Goal: Information Seeking & Learning: Understand process/instructions

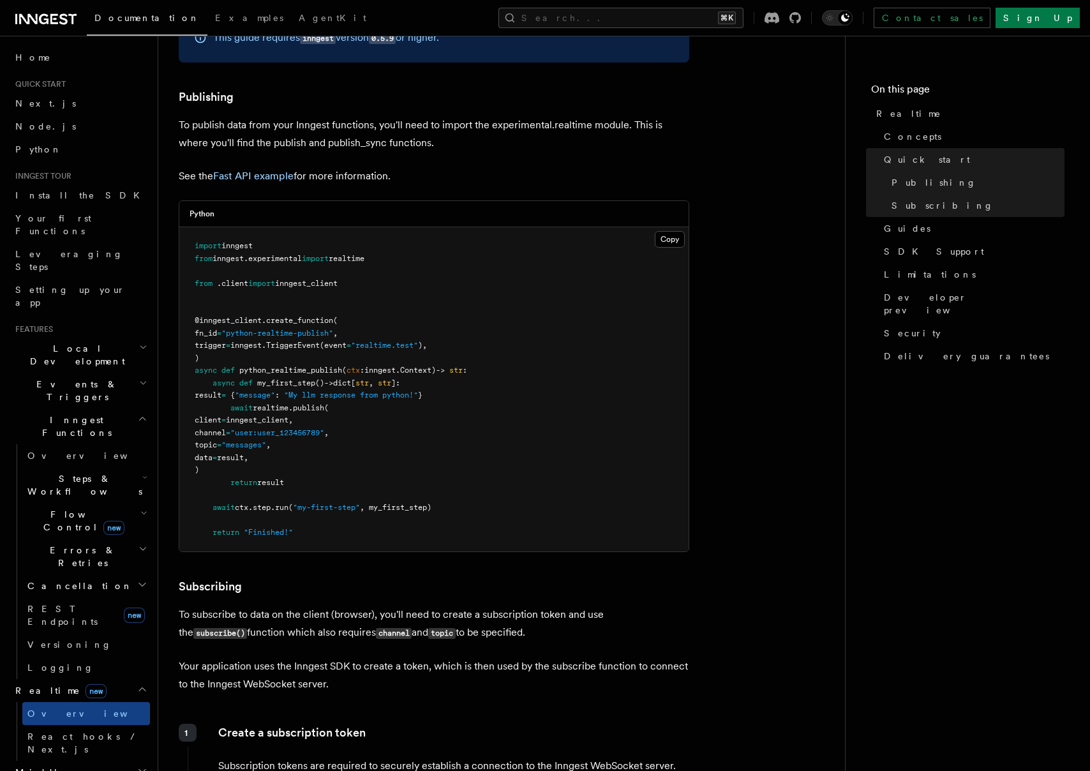
scroll to position [740, 0]
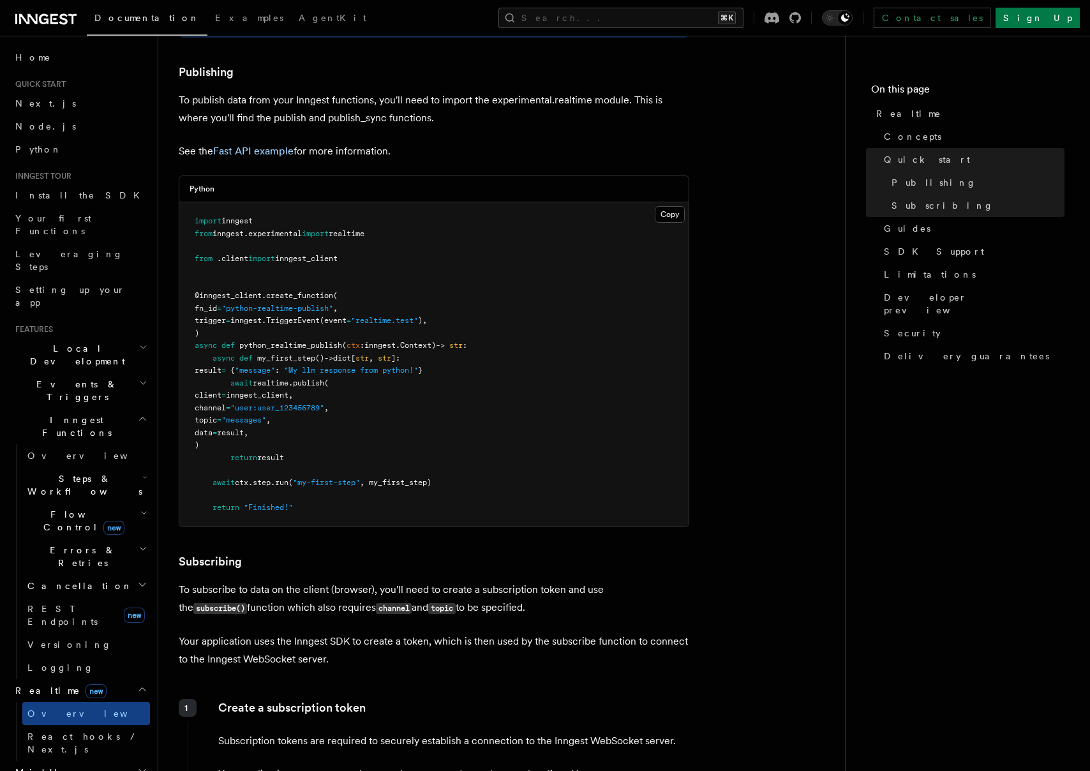
drag, startPoint x: 288, startPoint y: 385, endPoint x: 366, endPoint y: 451, distance: 101.9
click at [366, 451] on pre "import inngest from inngest . experimental import realtime from . client import…" at bounding box center [433, 364] width 509 height 324
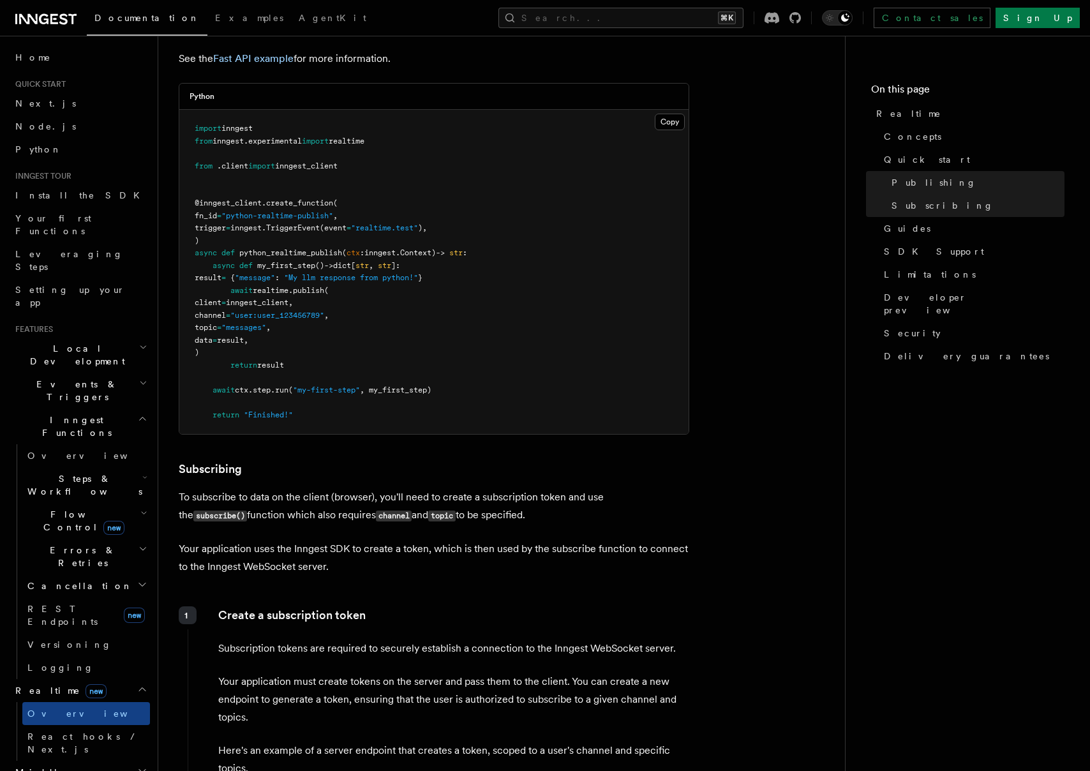
scroll to position [834, 0]
drag, startPoint x: 336, startPoint y: 495, endPoint x: 503, endPoint y: 519, distance: 168.3
click at [503, 519] on p "To subscribe to data on the client (browser), you'll need to create a subscript…" at bounding box center [434, 504] width 511 height 36
drag, startPoint x: 526, startPoint y: 522, endPoint x: 458, endPoint y: 485, distance: 77.7
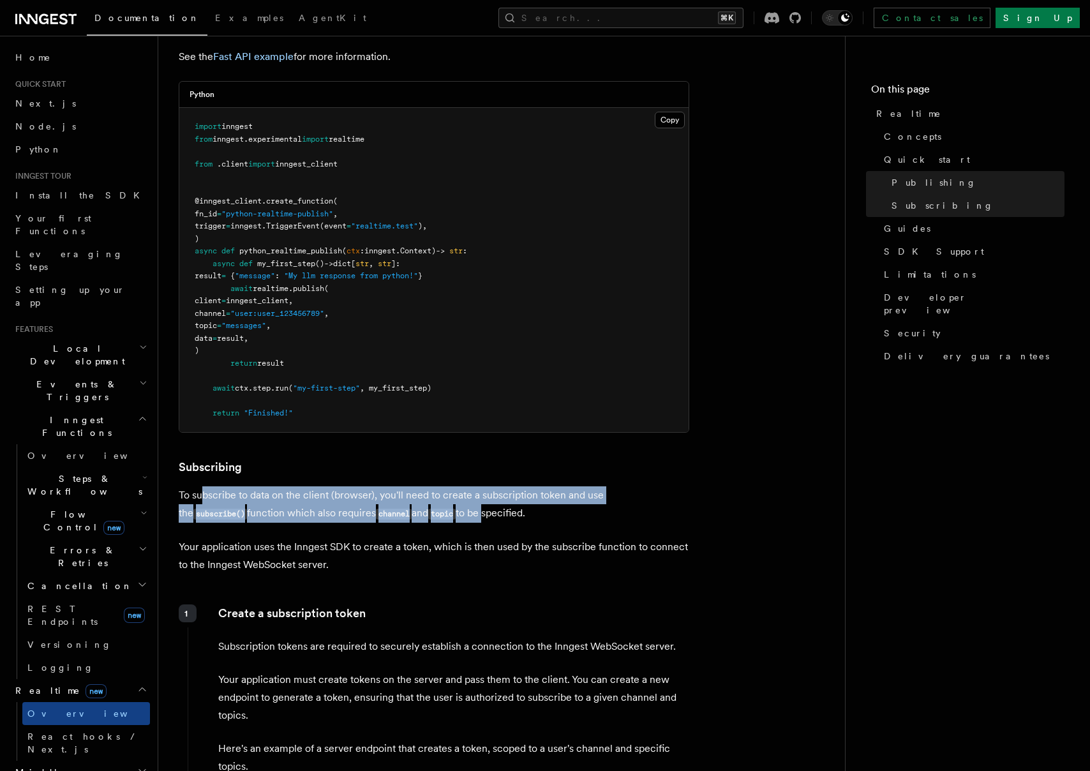
drag, startPoint x: 206, startPoint y: 497, endPoint x: 422, endPoint y: 524, distance: 218.2
click at [422, 523] on p "To subscribe to data on the client (browser), you'll need to create a subscript…" at bounding box center [434, 504] width 511 height 36
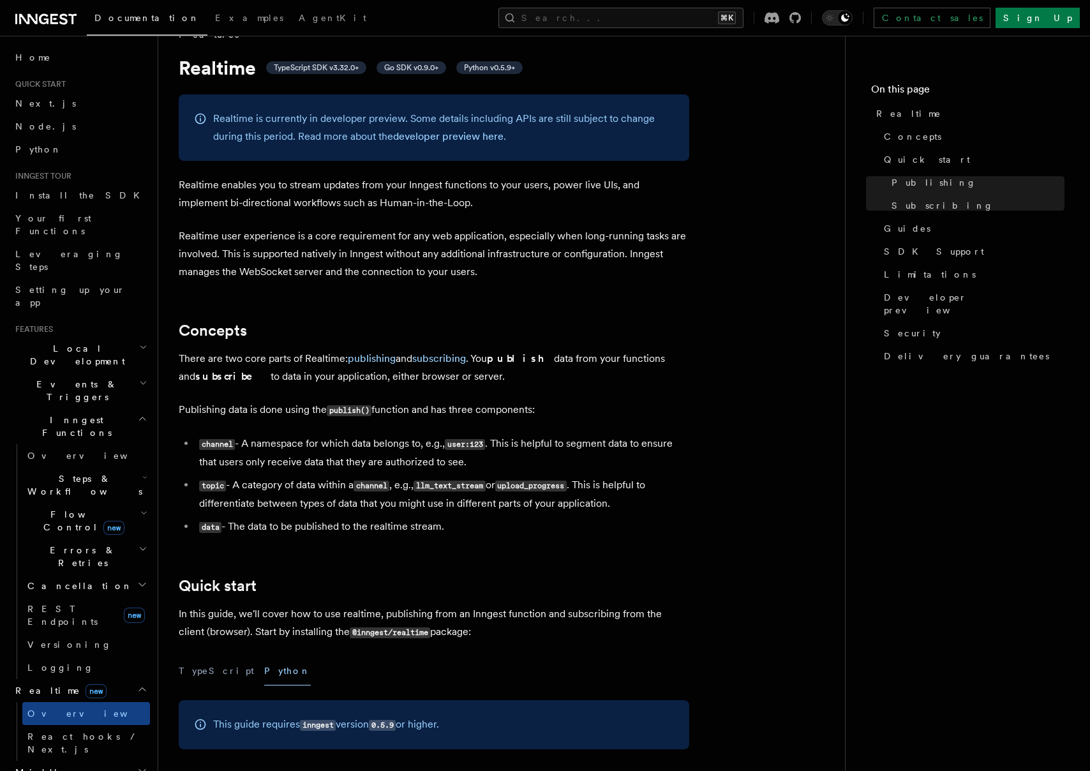
scroll to position [0, 0]
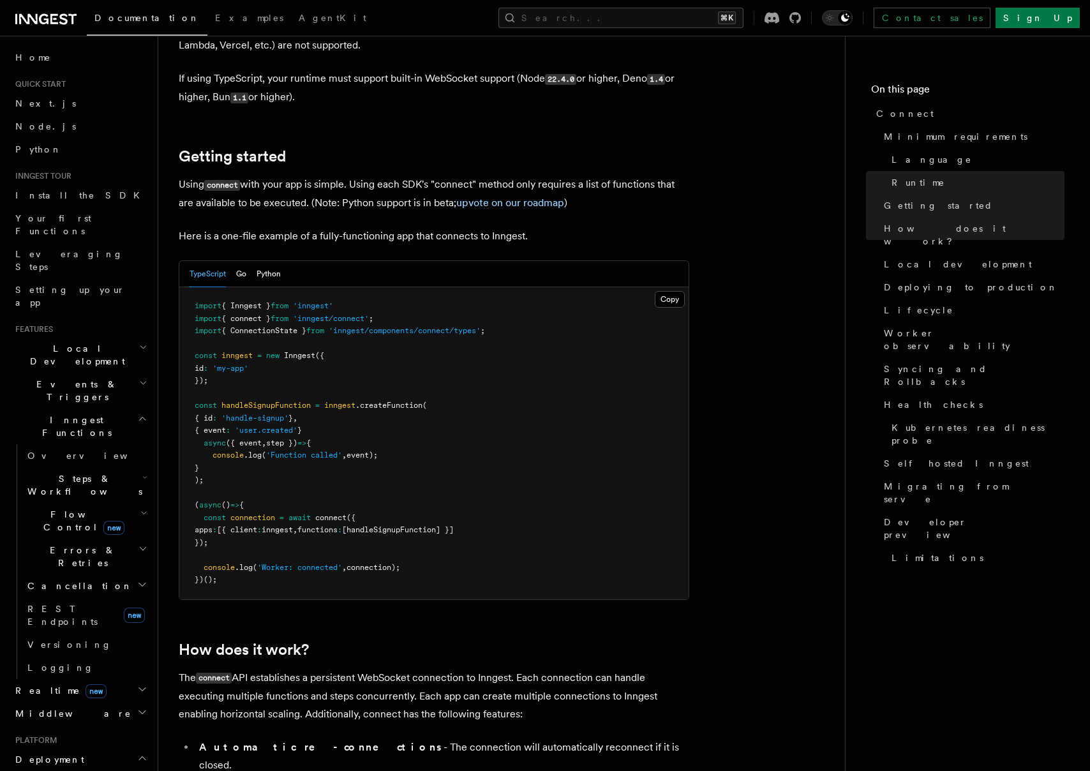
scroll to position [755, 0]
click at [54, 14] on icon at bounding box center [54, 19] width 8 height 10
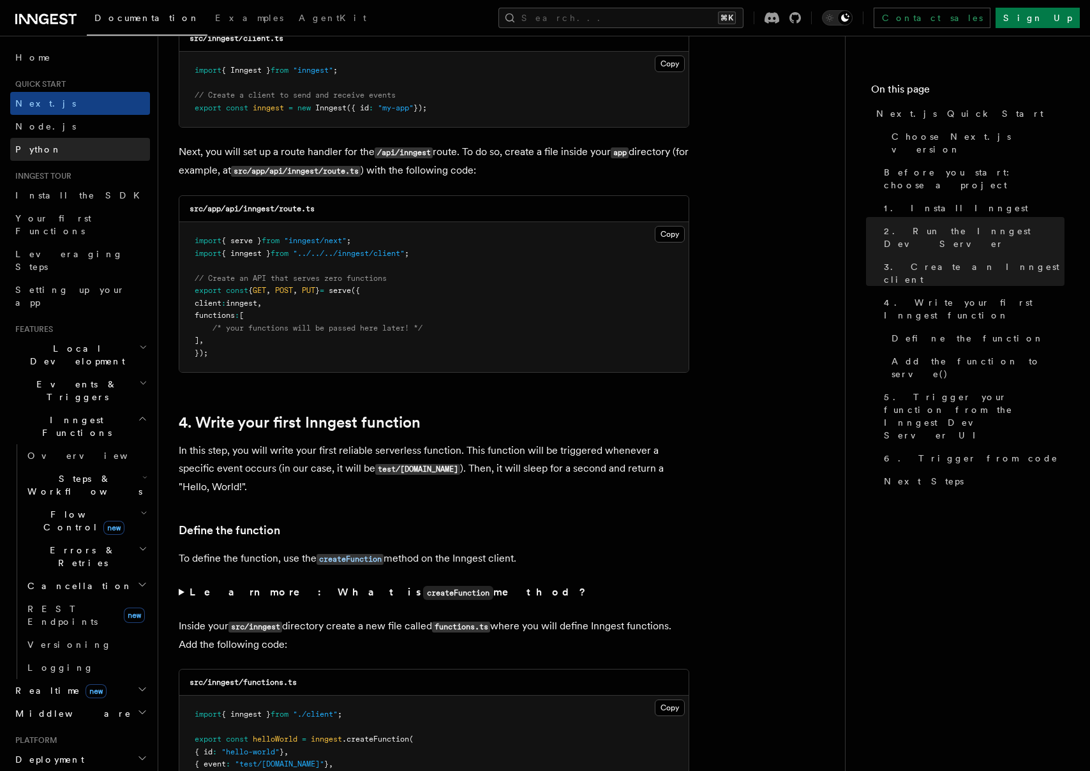
scroll to position [1696, 0]
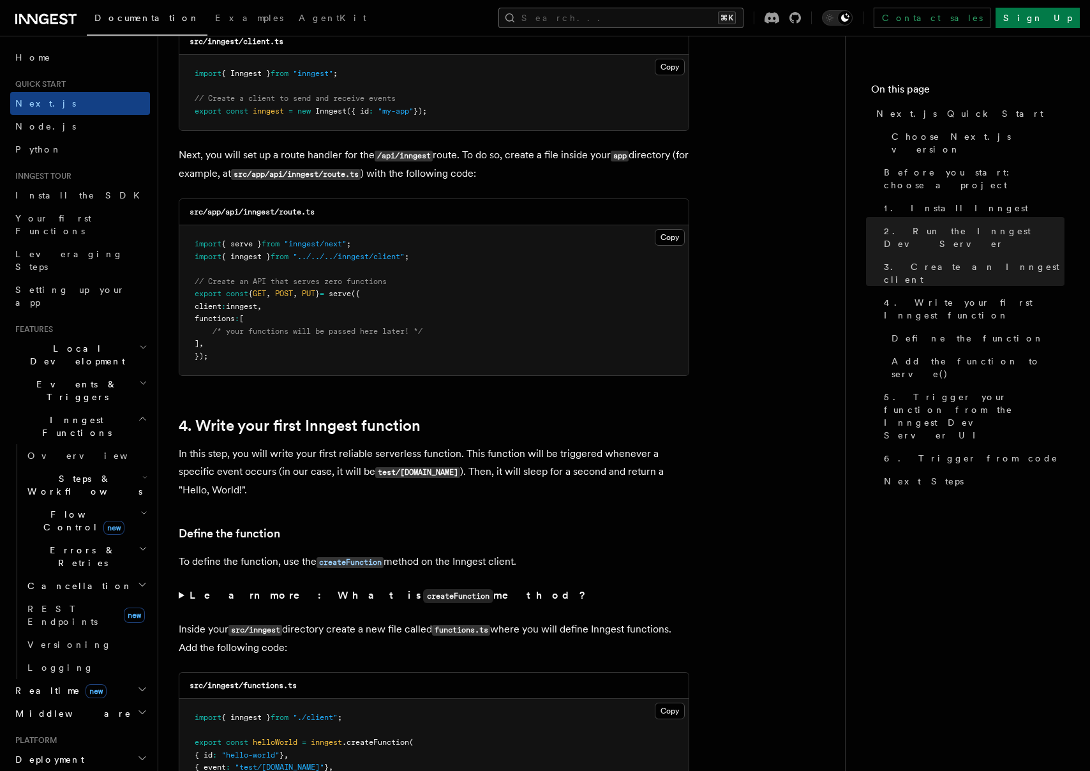
click at [744, 17] on button "Search... ⌘K" at bounding box center [621, 18] width 245 height 20
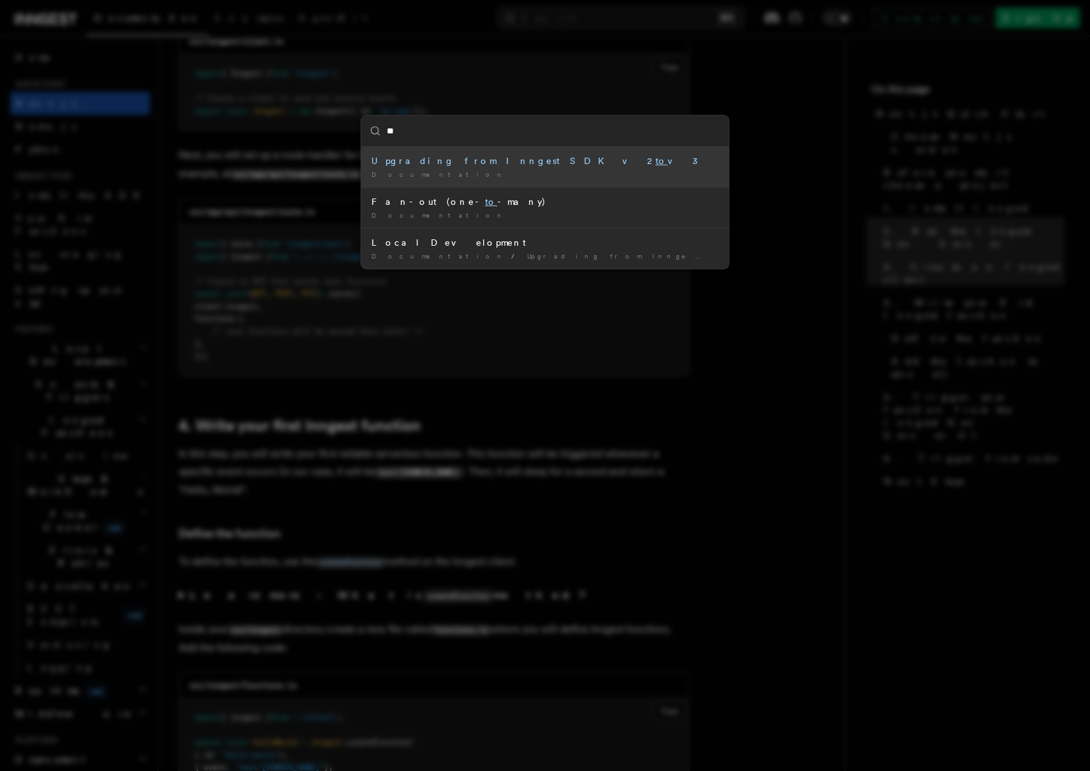
type input "***"
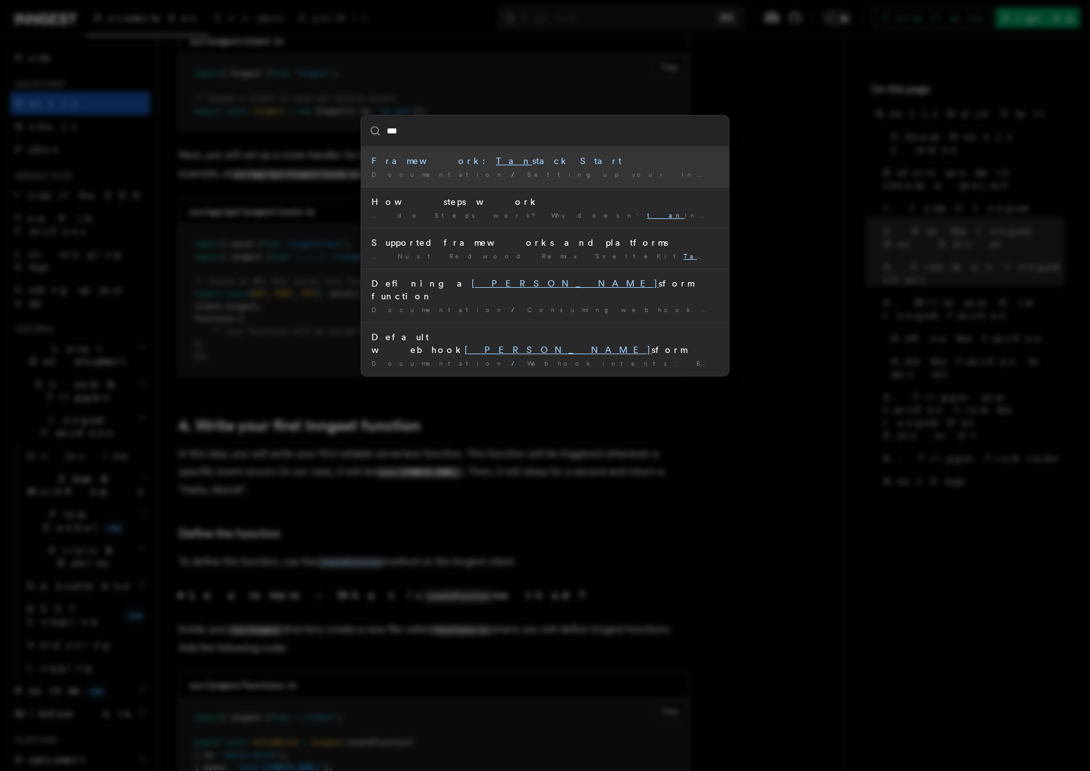
click at [561, 183] on li "Framework: Tan stack Start Documentation / Setting up your Inngest app / Suppor…" at bounding box center [545, 167] width 368 height 40
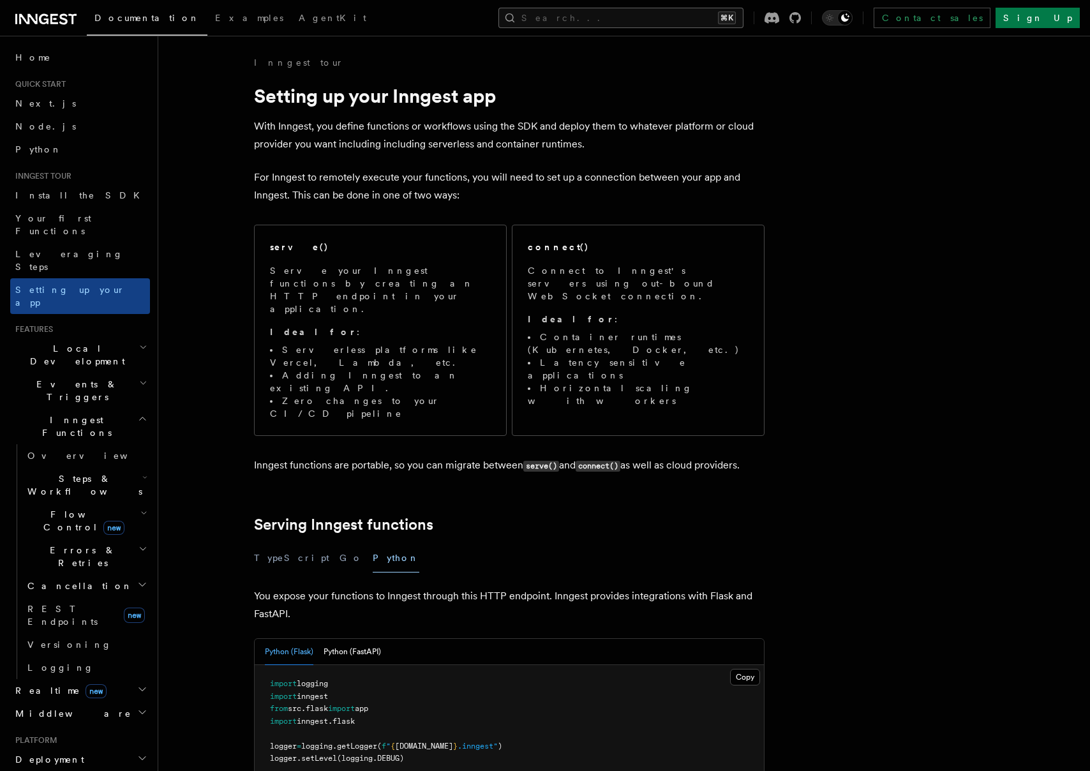
click at [637, 24] on button "Search... ⌘K" at bounding box center [621, 18] width 245 height 20
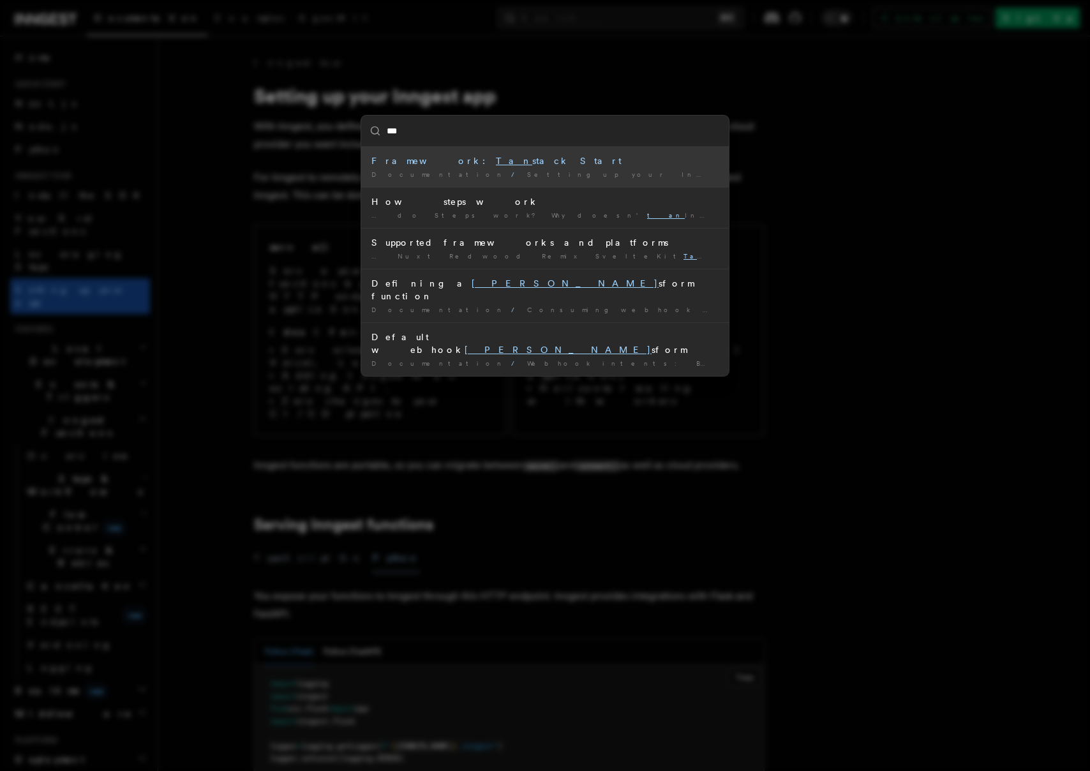
type input "****"
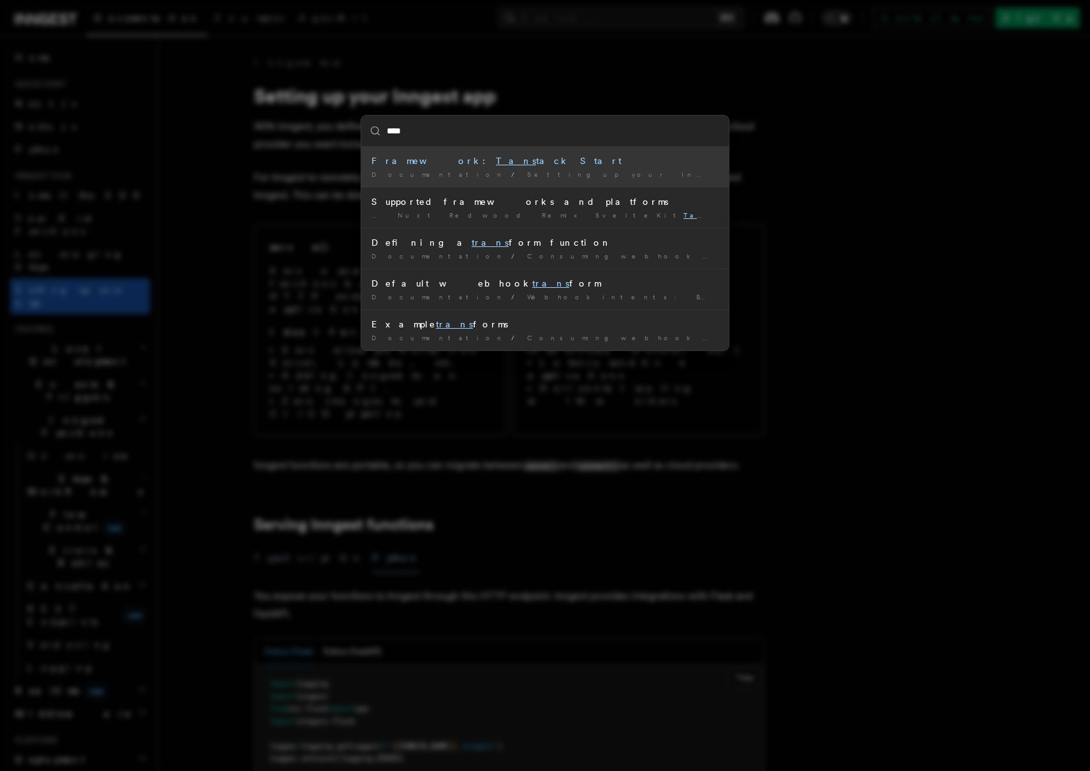
click at [441, 163] on div "Framework: Tans tack Start" at bounding box center [545, 160] width 347 height 13
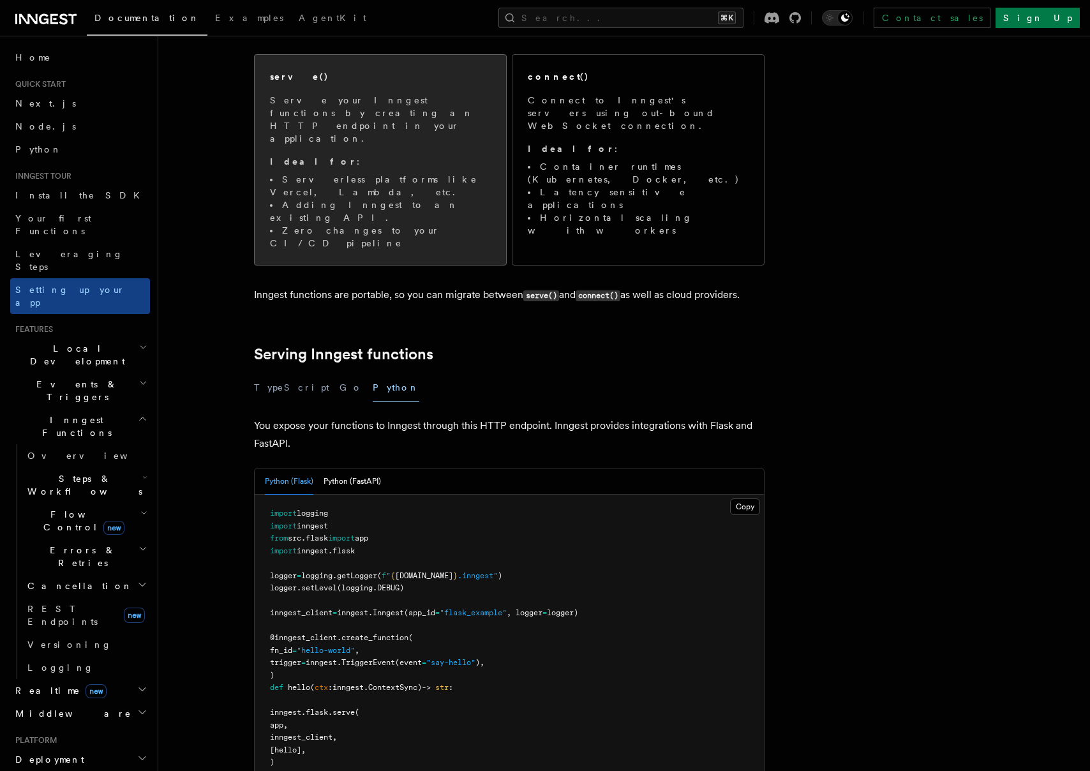
scroll to position [171, 0]
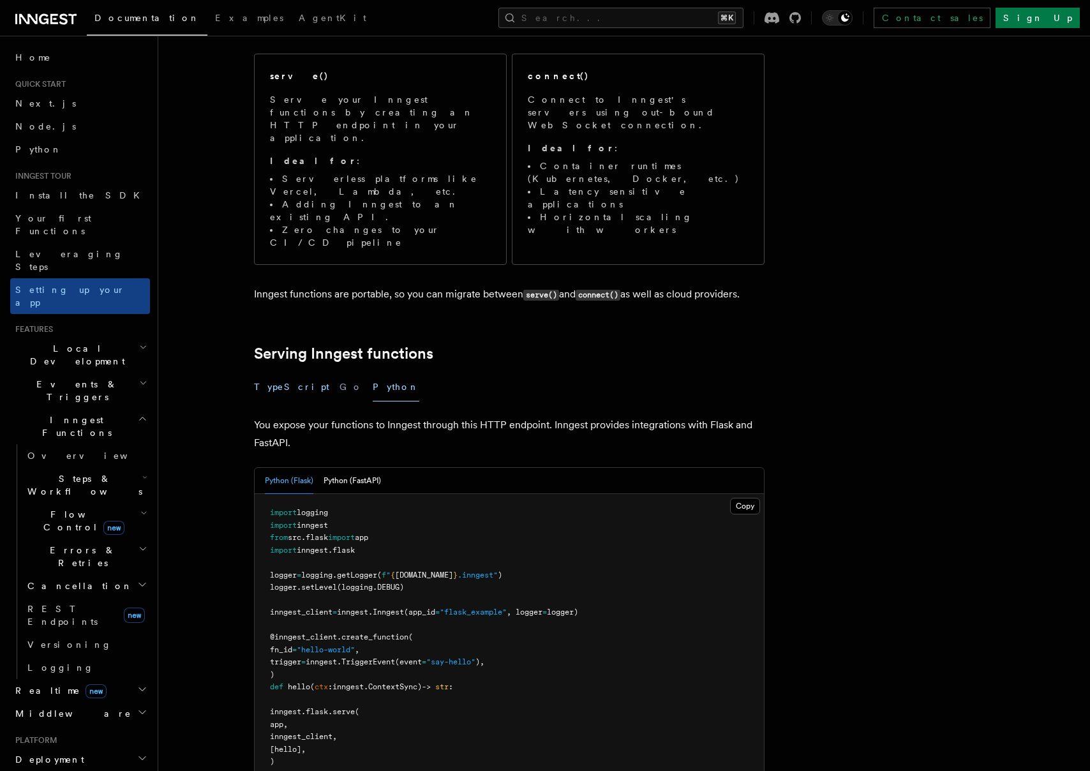
click at [273, 373] on button "TypeScript" at bounding box center [291, 387] width 75 height 29
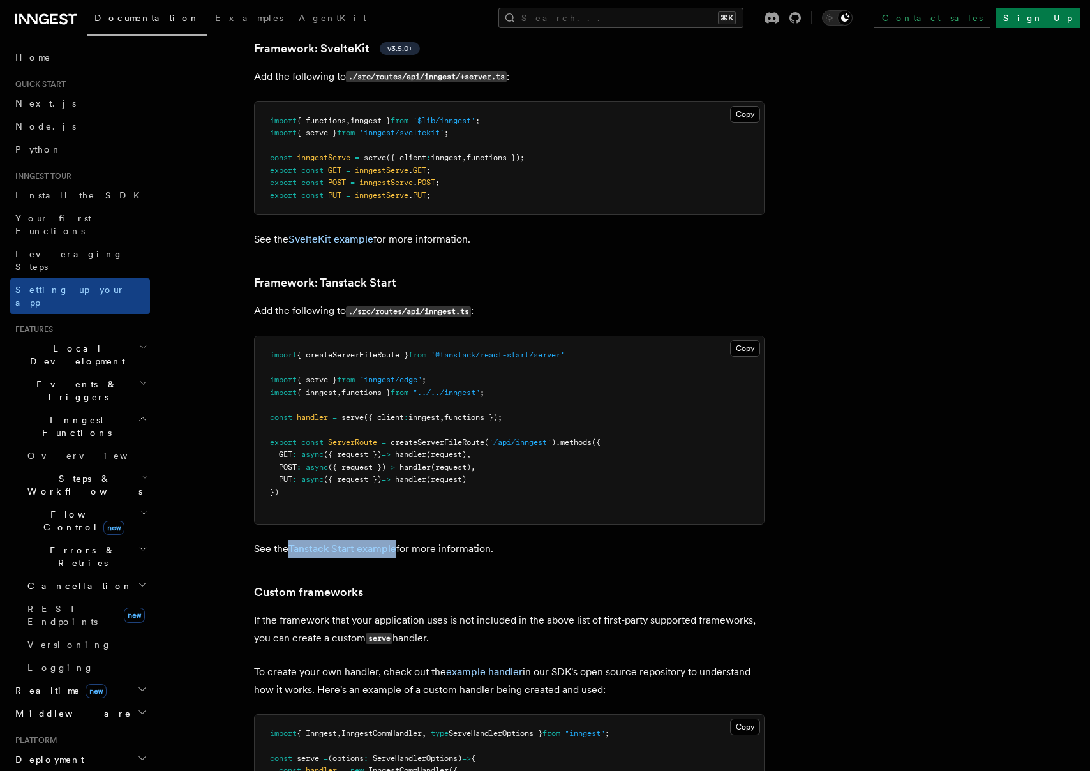
scroll to position [10521, 0]
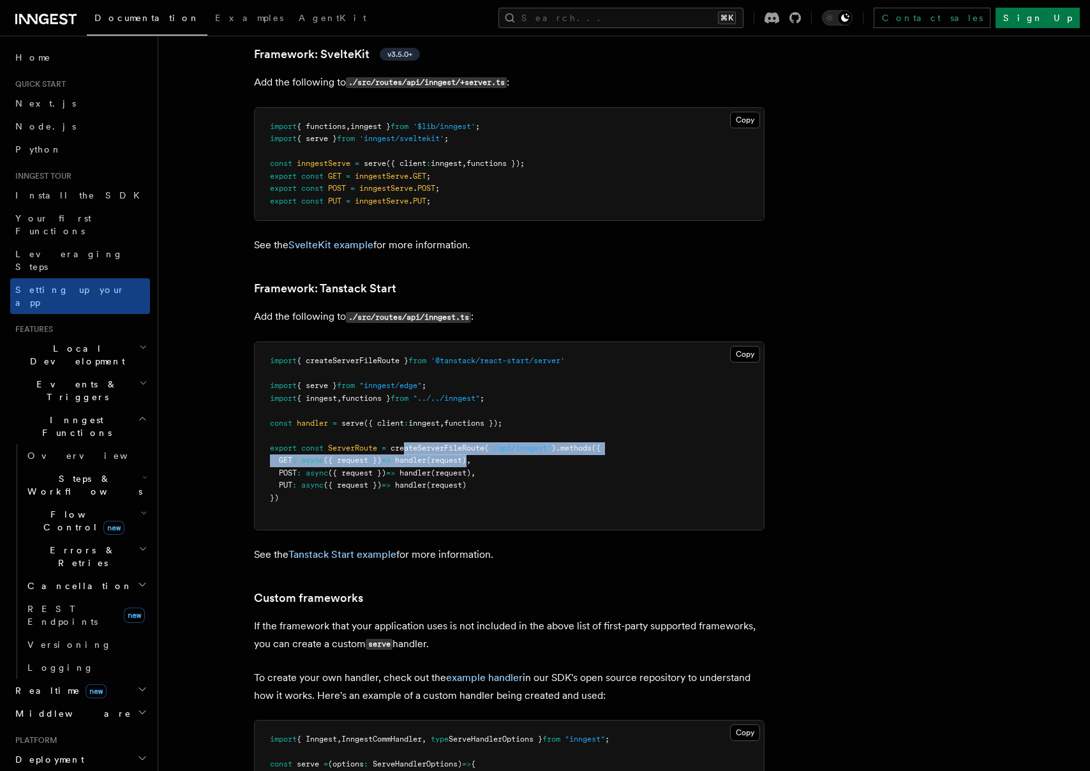
drag, startPoint x: 410, startPoint y: 395, endPoint x: 482, endPoint y: 402, distance: 72.5
click at [482, 402] on code "import { createServerFileRoute } from '@tanstack/react-start/server' import { s…" at bounding box center [435, 429] width 331 height 146
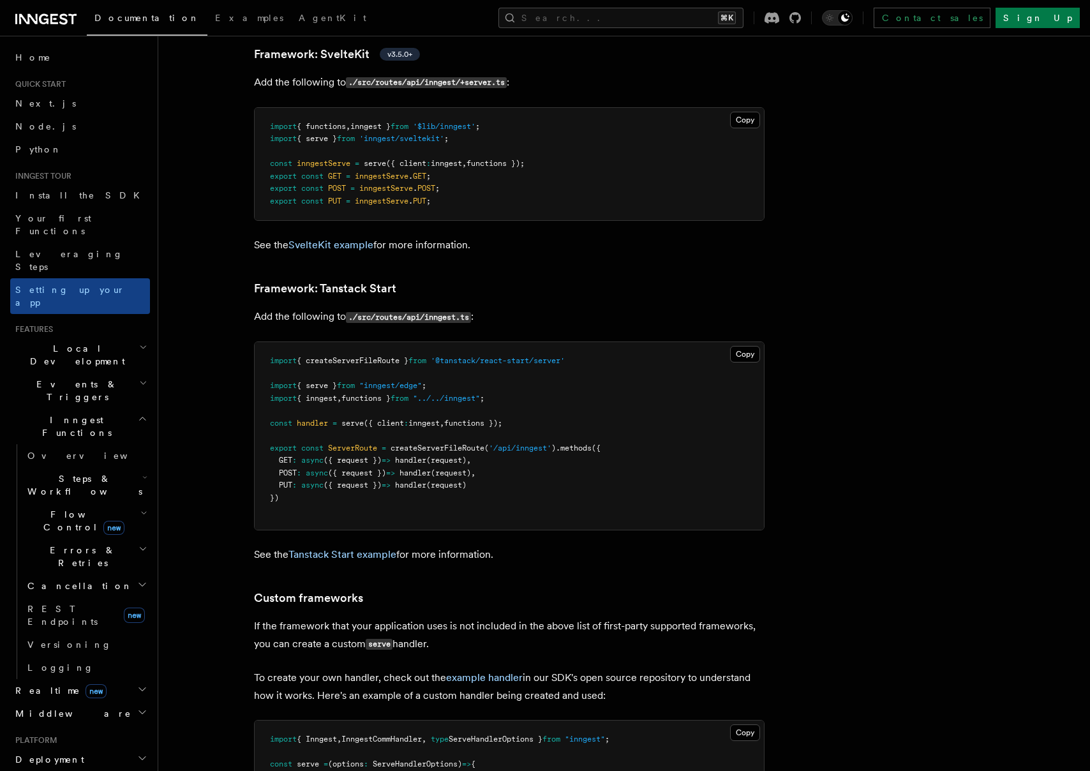
click at [471, 456] on span "," at bounding box center [469, 460] width 4 height 9
click at [473, 400] on pre "import { createServerFileRoute } from '@tanstack/react-start/server' import { s…" at bounding box center [509, 436] width 509 height 188
click at [499, 409] on pre "import { createServerFileRoute } from '@tanstack/react-start/server' import { s…" at bounding box center [509, 436] width 509 height 188
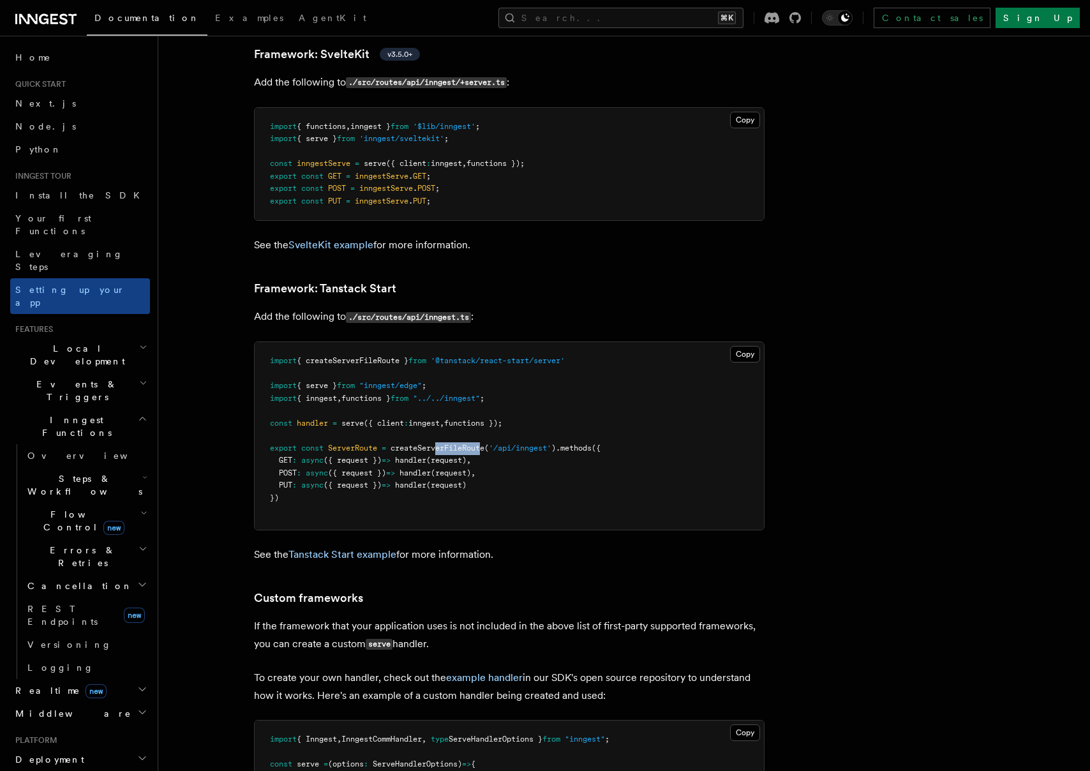
drag, startPoint x: 441, startPoint y: 396, endPoint x: 486, endPoint y: 400, distance: 44.9
click at [486, 400] on pre "import { createServerFileRoute } from '@tanstack/react-start/server' import { s…" at bounding box center [509, 436] width 509 height 188
